Goal: Find specific page/section: Find specific page/section

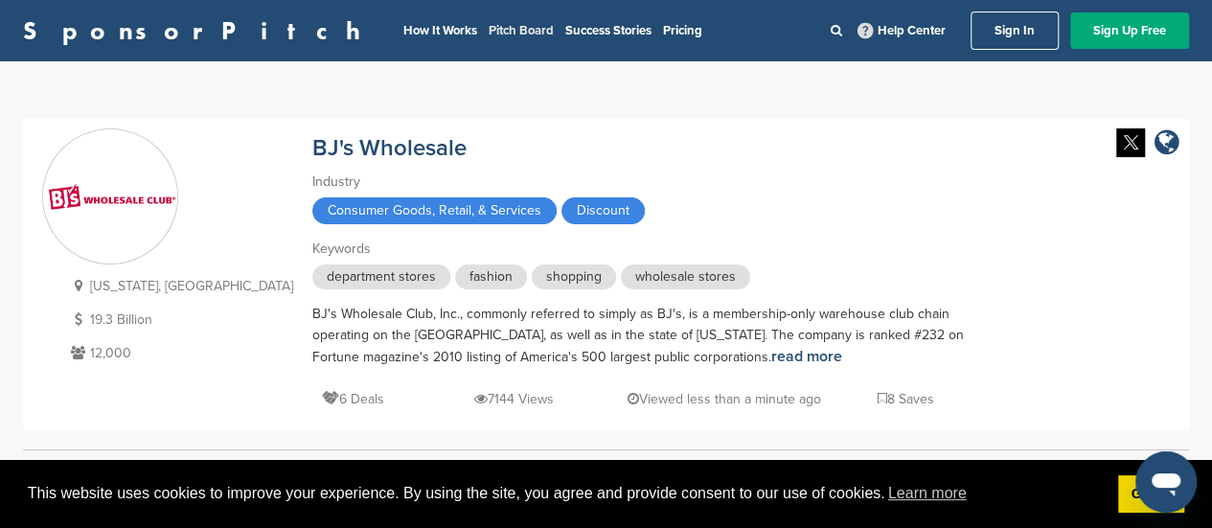
click at [489, 32] on link "Pitch Board" at bounding box center [521, 30] width 65 height 15
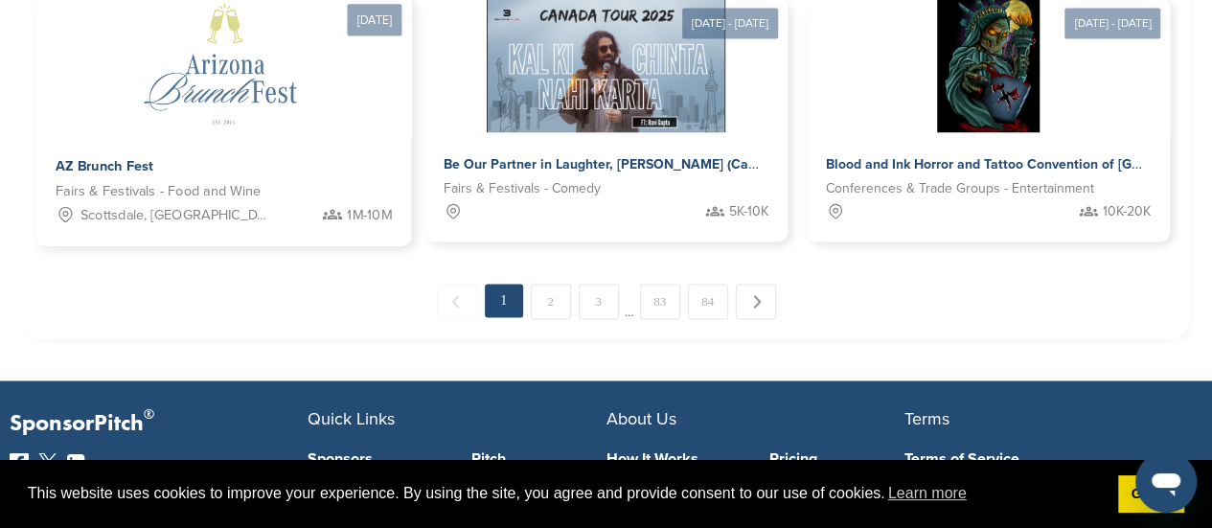
scroll to position [1533, 0]
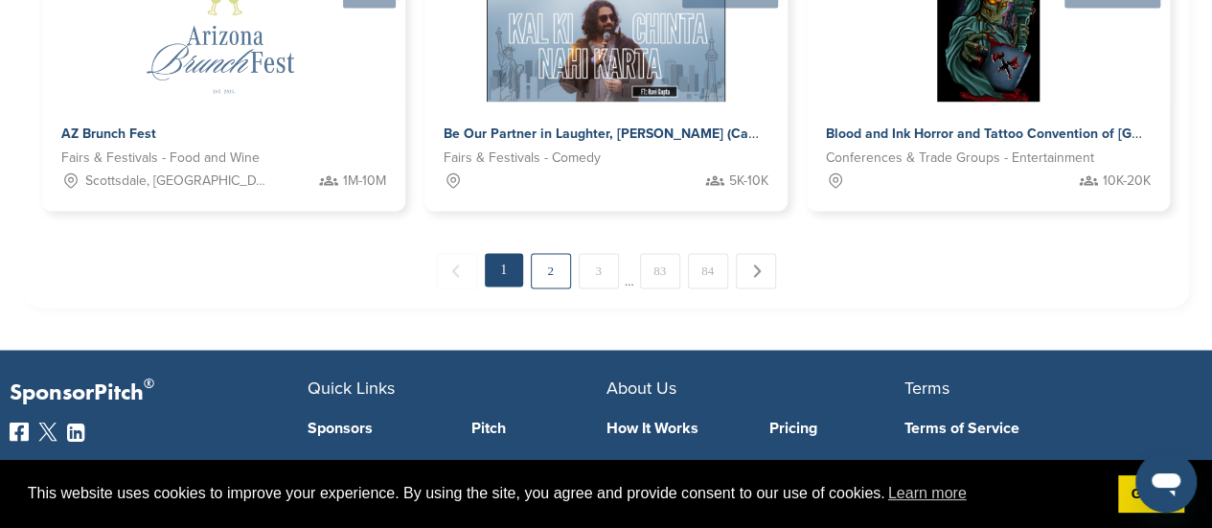
click at [548, 268] on link "2" at bounding box center [551, 270] width 40 height 35
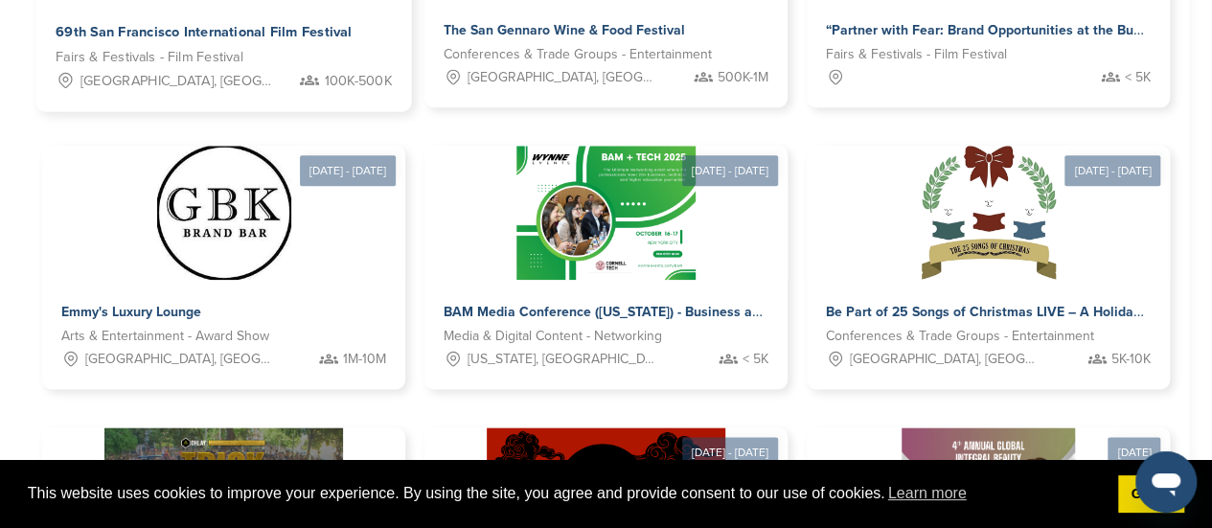
scroll to position [1043, 0]
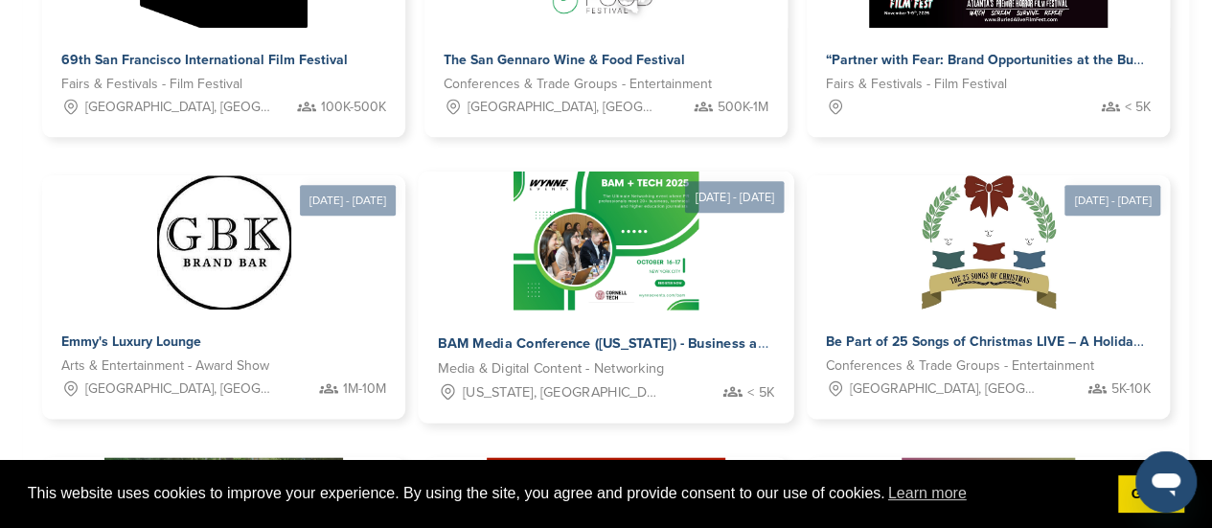
click at [584, 285] on img at bounding box center [606, 240] width 185 height 139
